Goal: Transaction & Acquisition: Purchase product/service

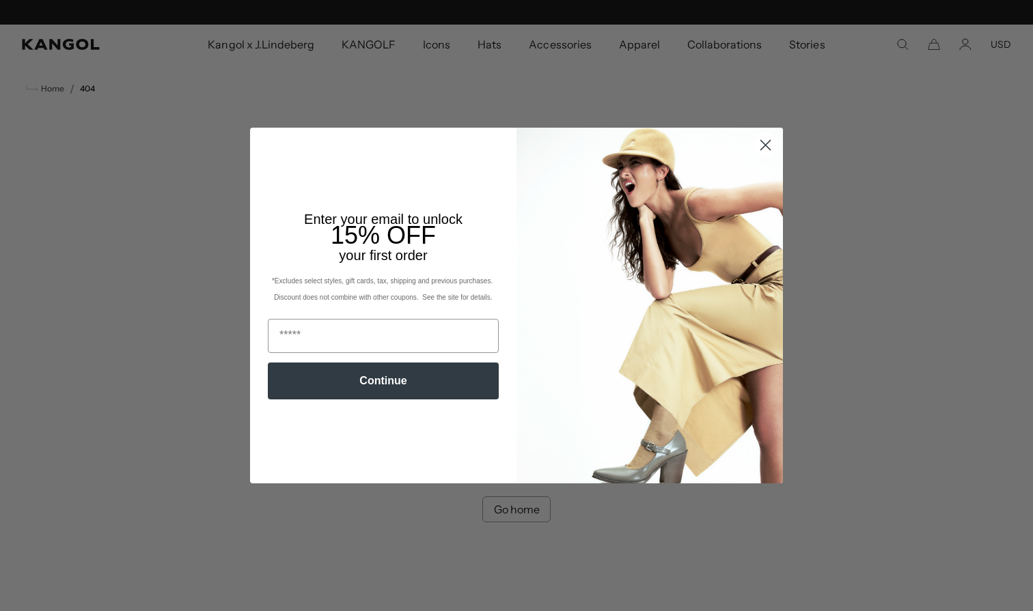
scroll to position [0, 281]
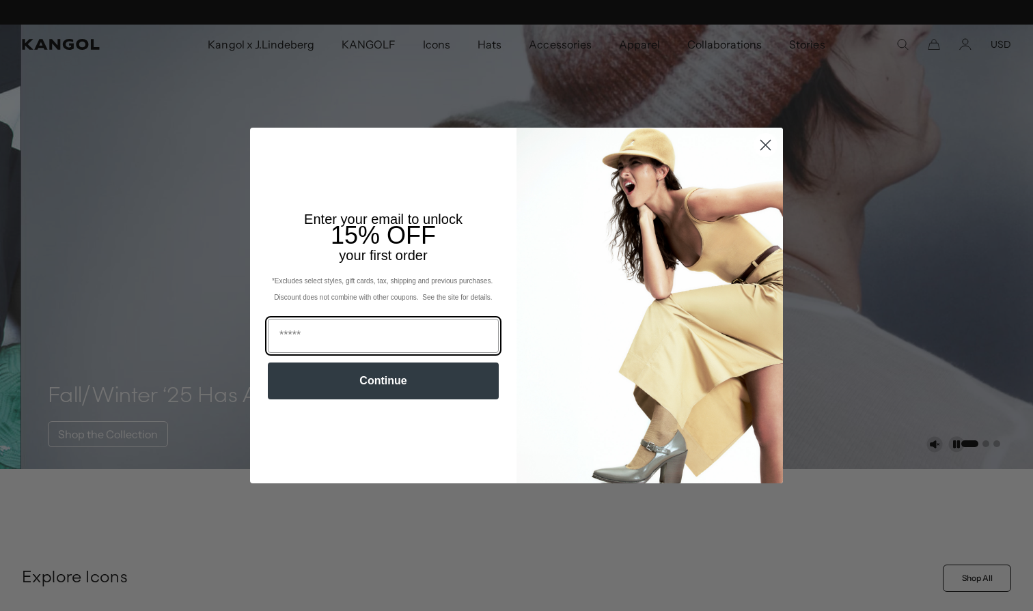
scroll to position [0, 281]
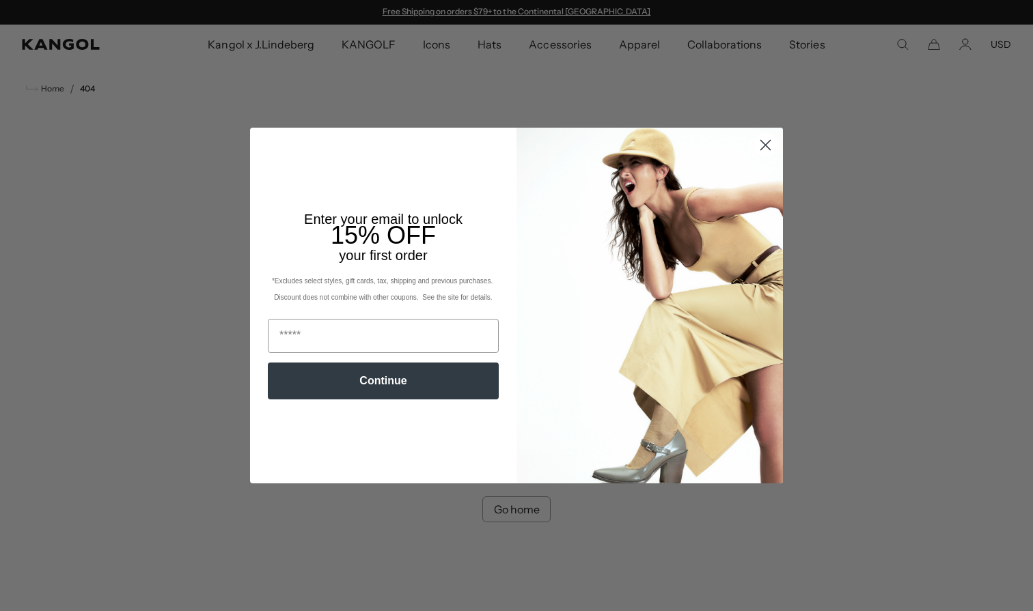
scroll to position [0, 281]
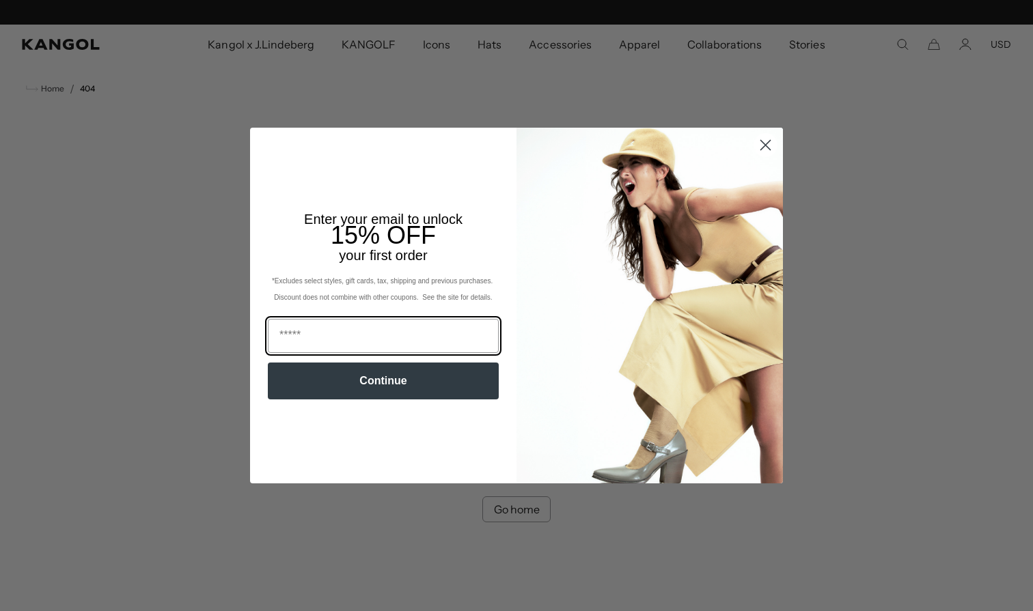
scroll to position [0, 281]
